Goal: Check status: Check status

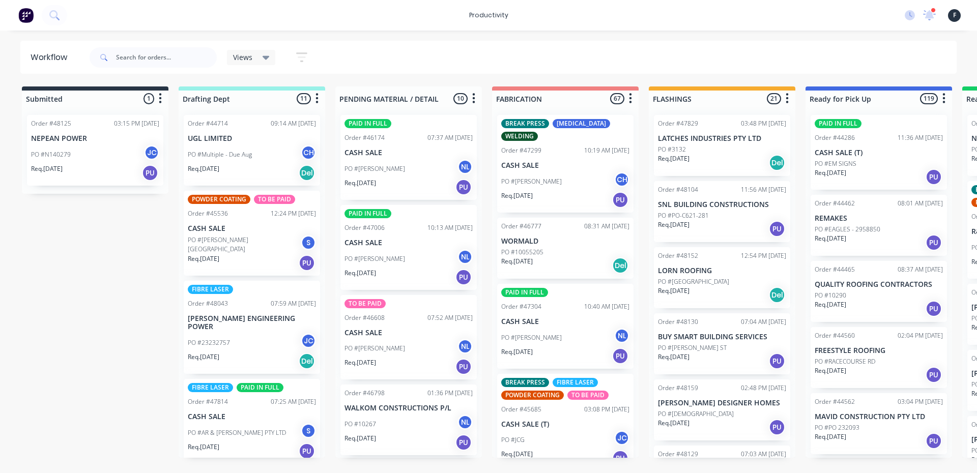
click at [157, 44] on div at bounding box center [153, 57] width 127 height 31
click at [145, 54] on input "text" at bounding box center [166, 57] width 101 height 20
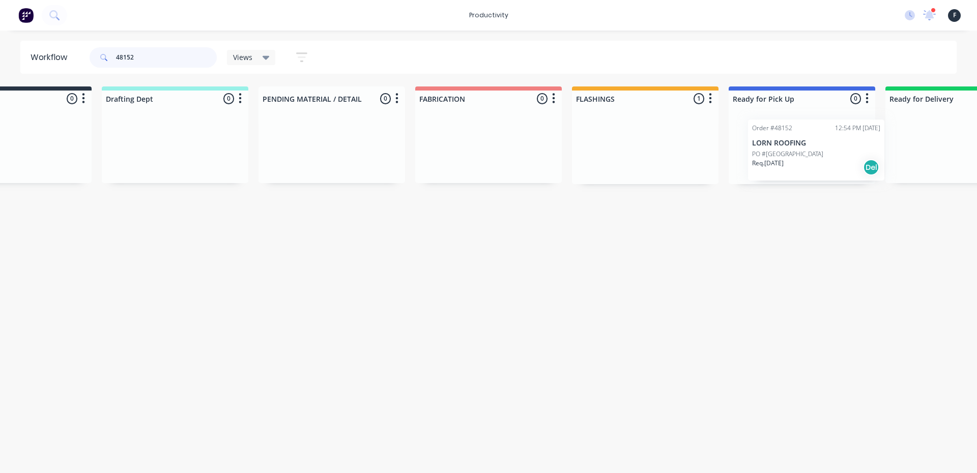
scroll to position [0, 92]
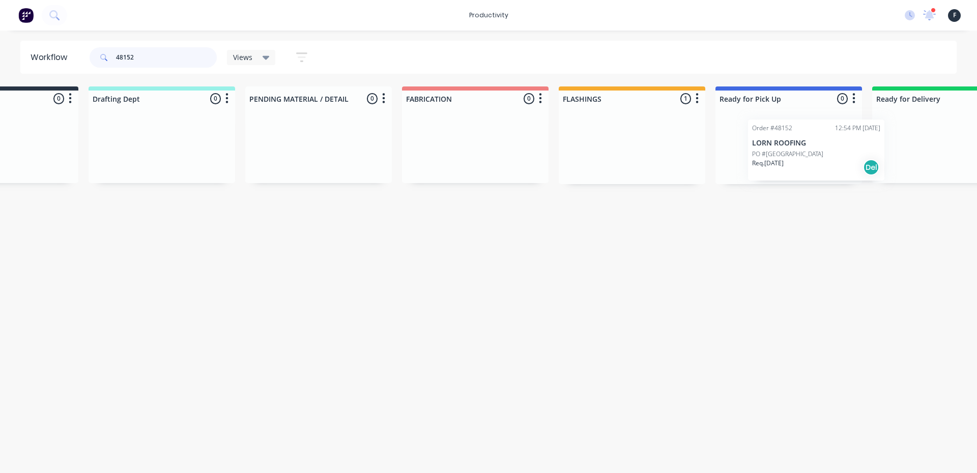
drag, startPoint x: 715, startPoint y: 154, endPoint x: 813, endPoint y: 158, distance: 98.3
click at [813, 158] on div "Submitted 0 Sort By Created date Required date Order number Customer name Most …" at bounding box center [751, 136] width 1698 height 98
type input "48152"
click at [756, 142] on p "LORN ROOFING" at bounding box center [787, 138] width 128 height 9
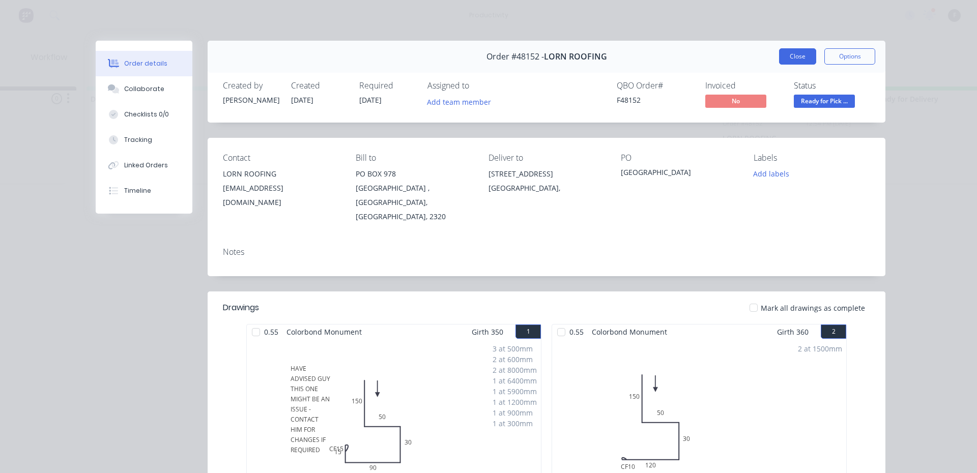
click at [787, 58] on button "Close" at bounding box center [797, 56] width 37 height 16
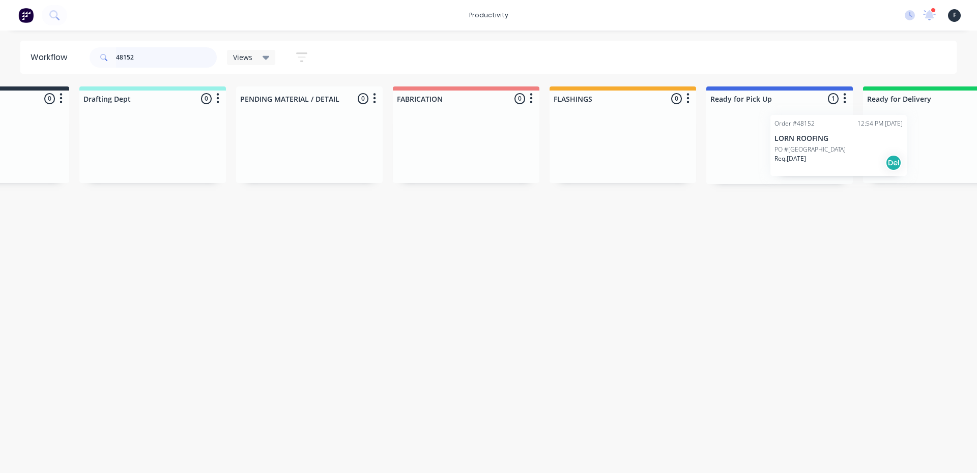
drag, startPoint x: 790, startPoint y: 150, endPoint x: 899, endPoint y: 154, distance: 109.5
click at [899, 154] on div "Submitted 0 Sort By Created date Required date Order number Customer name Most …" at bounding box center [742, 136] width 1698 height 98
